Goal: Check status: Check status

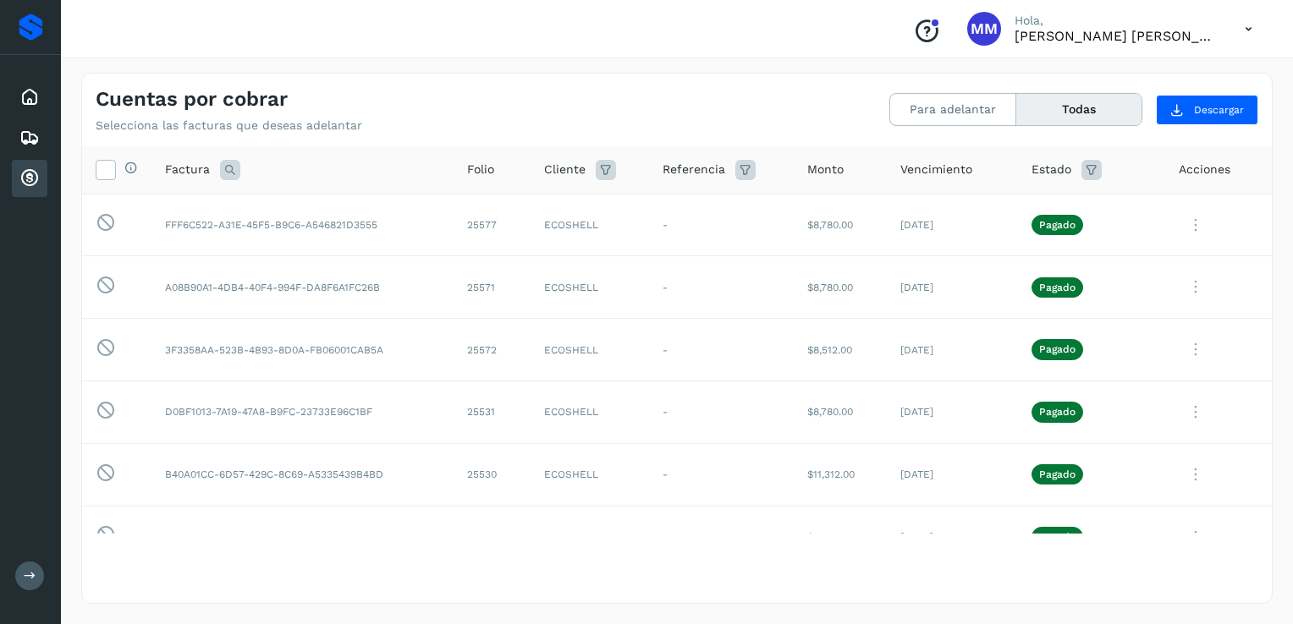
click at [40, 181] on div "Cuentas por cobrar" at bounding box center [30, 178] width 36 height 37
click at [965, 106] on button "Para adelantar" at bounding box center [953, 109] width 126 height 31
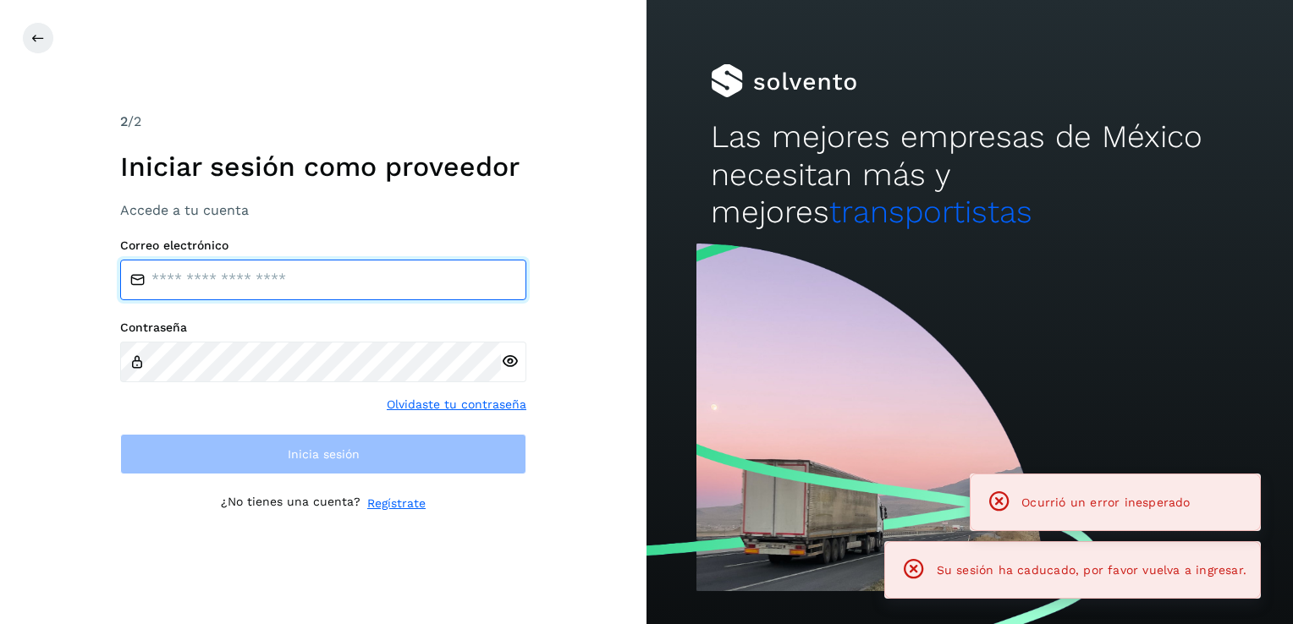
type input "**********"
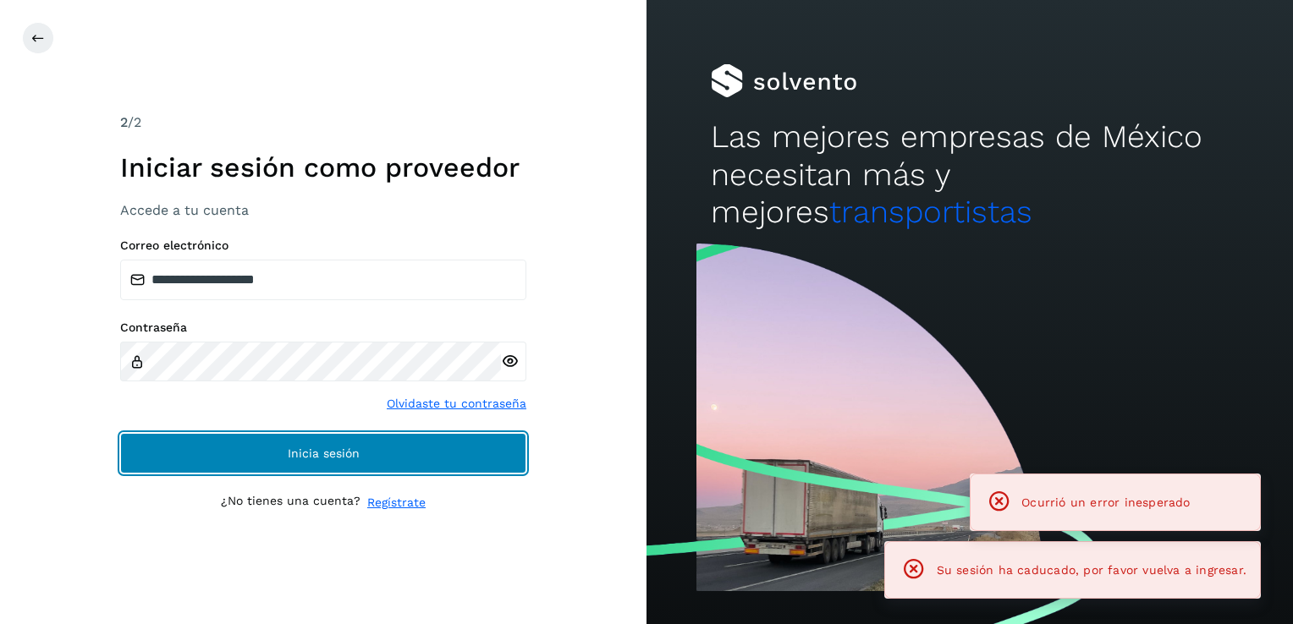
click at [345, 448] on span "Inicia sesión" at bounding box center [324, 453] width 72 height 12
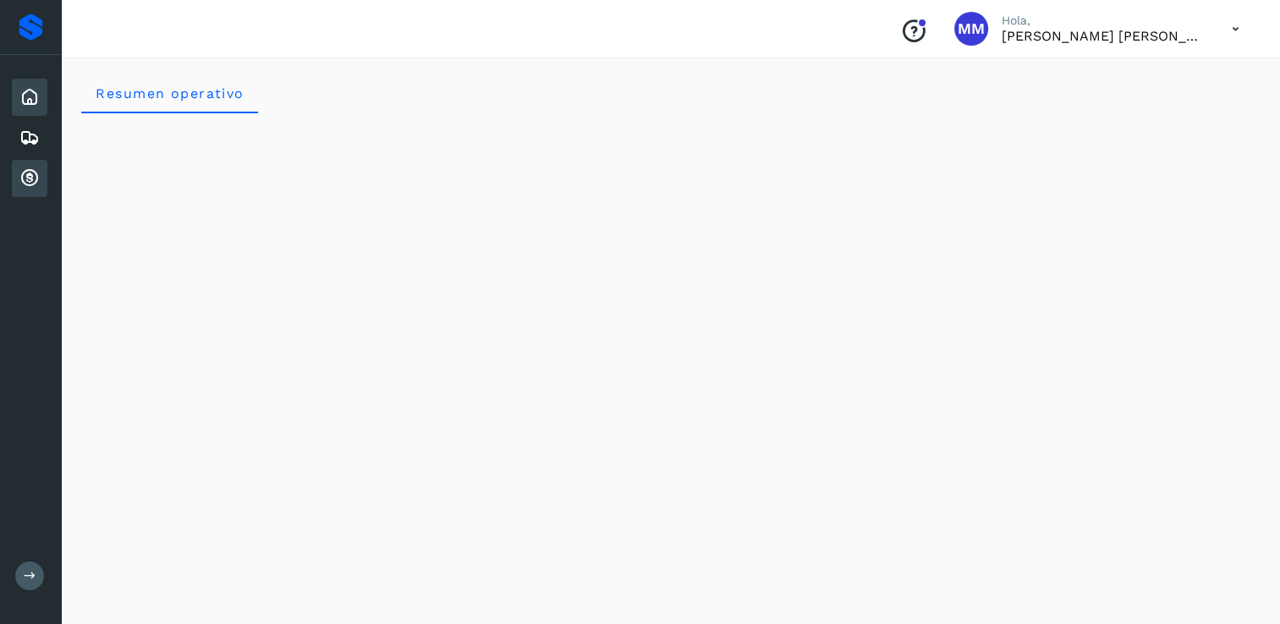
click at [20, 174] on icon at bounding box center [29, 178] width 20 height 20
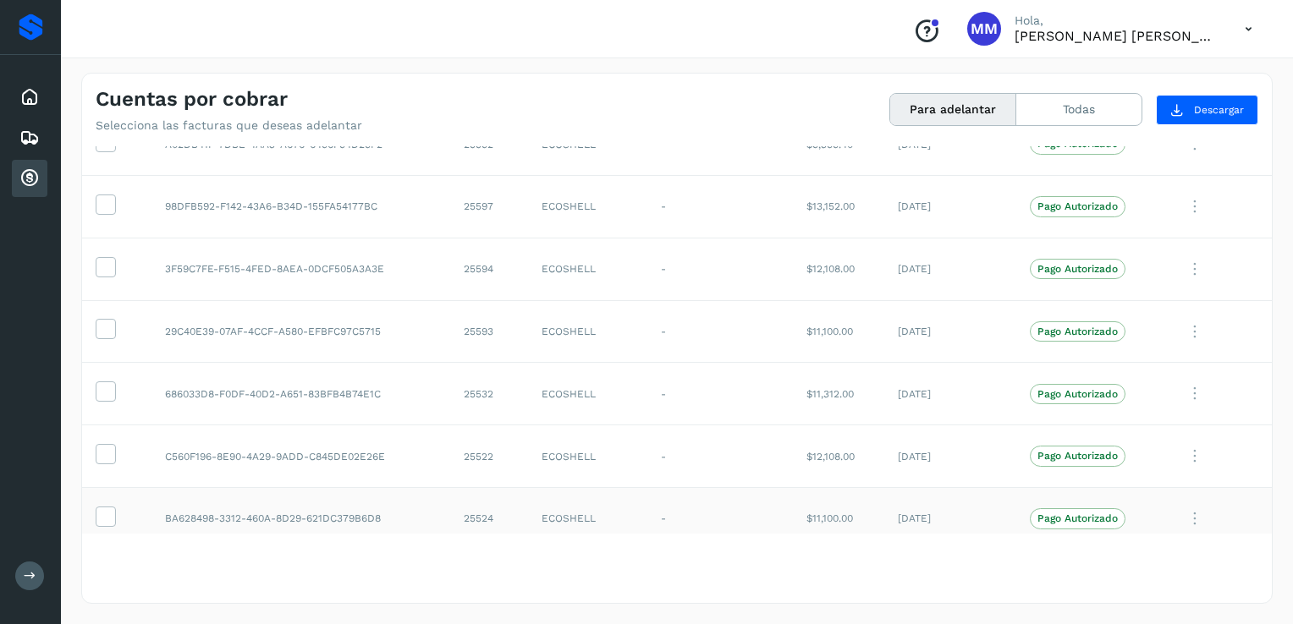
scroll to position [220, 0]
